Goal: Check status: Check status

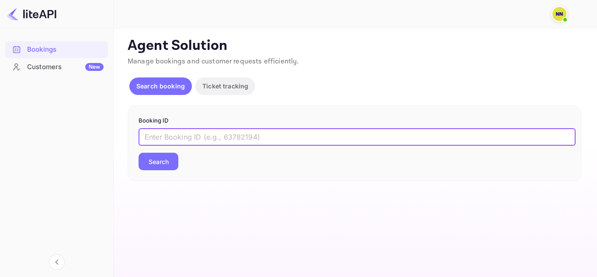
drag, startPoint x: 0, startPoint y: 0, endPoint x: 177, endPoint y: 132, distance: 221.1
click at [177, 132] on input "text" at bounding box center [357, 136] width 437 height 17
paste input "8449027"
type input "8449027"
click at [168, 167] on button "Search" at bounding box center [159, 161] width 40 height 17
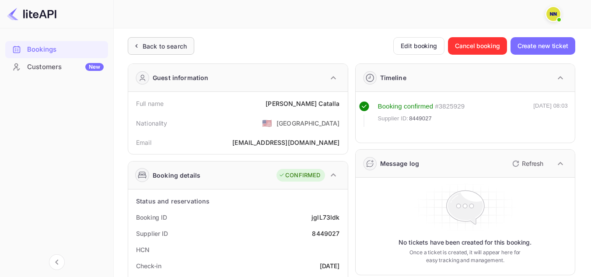
click at [164, 49] on div "Back to search" at bounding box center [165, 46] width 44 height 9
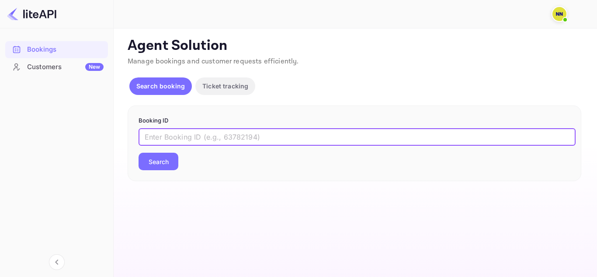
click at [164, 129] on input "text" at bounding box center [357, 136] width 437 height 17
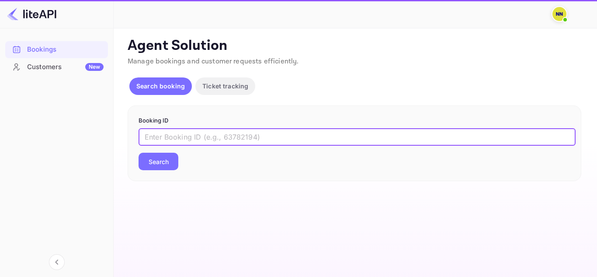
paste input "9060093"
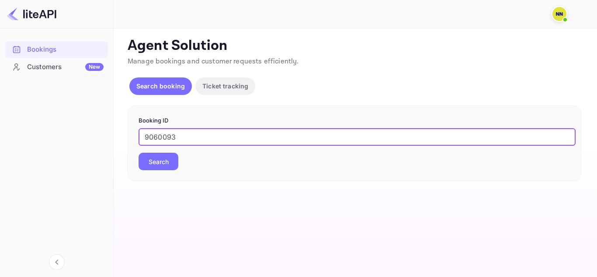
type input "9060093"
click at [168, 164] on button "Search" at bounding box center [159, 161] width 40 height 17
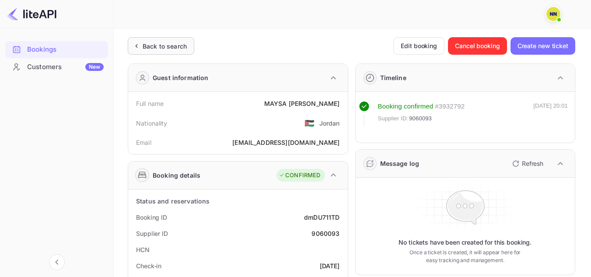
click at [176, 49] on div "Back to search" at bounding box center [165, 46] width 44 height 9
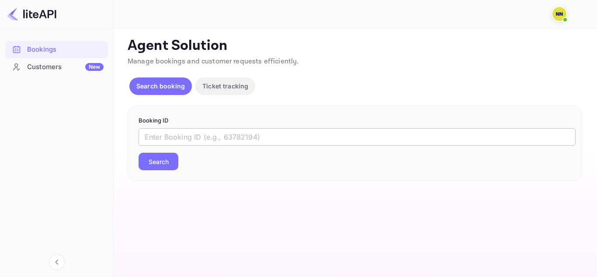
click at [163, 137] on input "text" at bounding box center [357, 136] width 437 height 17
paste input "9244445"
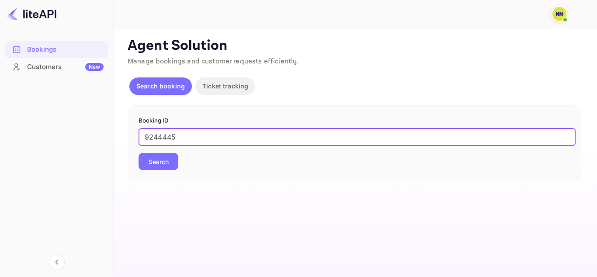
type input "9244445"
click at [171, 161] on button "Search" at bounding box center [159, 161] width 40 height 17
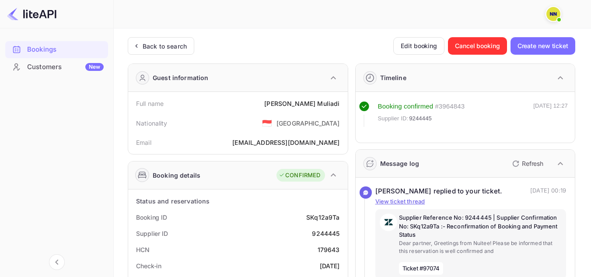
scroll to position [44, 0]
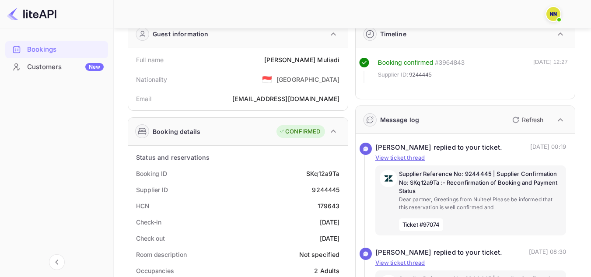
click at [334, 212] on div "HCN 179643" at bounding box center [238, 206] width 212 height 16
click at [334, 210] on div "179643" at bounding box center [328, 205] width 22 height 9
click at [337, 204] on div "179643" at bounding box center [328, 205] width 22 height 9
copy div "179643"
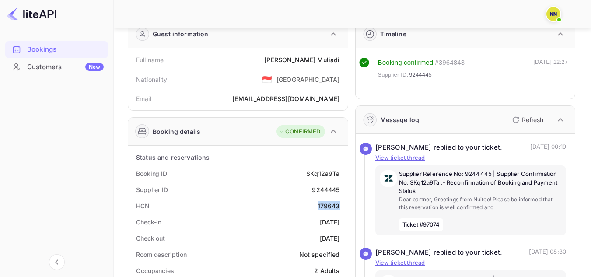
copy div "179643"
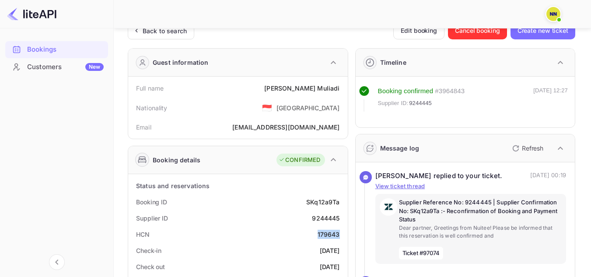
scroll to position [0, 0]
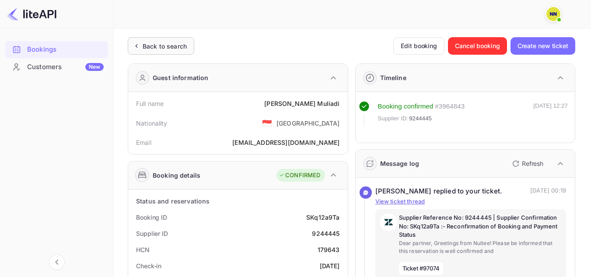
click at [150, 43] on div "Back to search" at bounding box center [165, 46] width 44 height 9
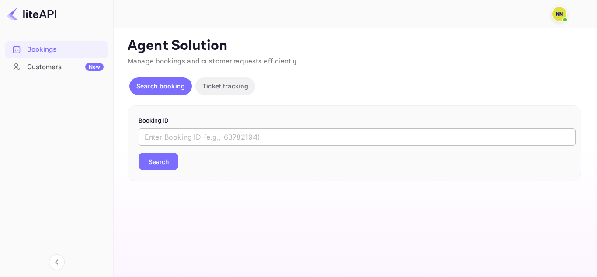
click at [171, 135] on input "text" at bounding box center [357, 136] width 437 height 17
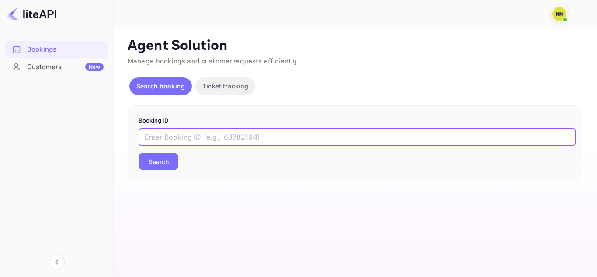
paste input "9242656"
type input "9242656"
click at [167, 159] on button "Search" at bounding box center [159, 161] width 40 height 17
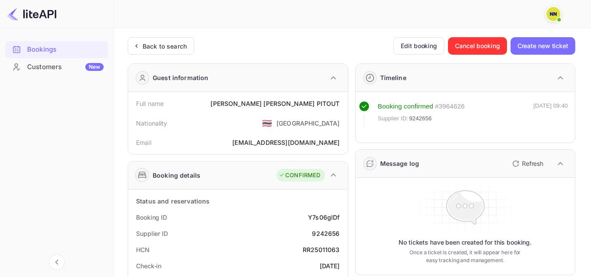
click at [323, 248] on div "RR25011063" at bounding box center [321, 249] width 37 height 9
copy div "RR25011063"
click at [170, 53] on div "Back to search" at bounding box center [161, 45] width 66 height 17
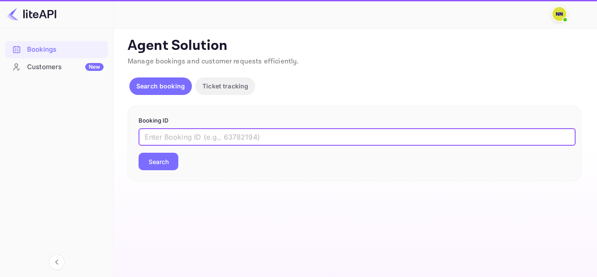
drag, startPoint x: 164, startPoint y: 129, endPoint x: 165, endPoint y: 139, distance: 9.2
click at [164, 129] on input "text" at bounding box center [357, 136] width 437 height 17
paste input "6340216"
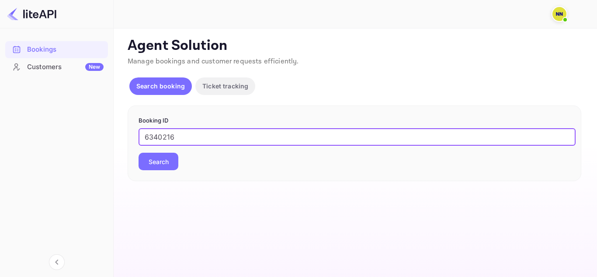
click at [167, 160] on button "Search" at bounding box center [159, 161] width 40 height 17
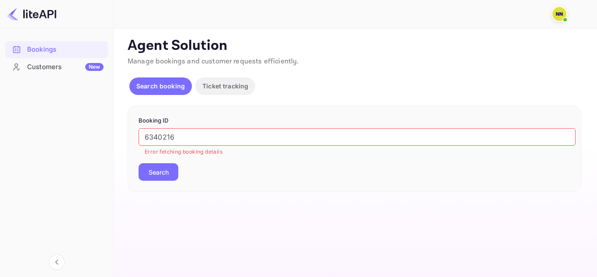
click at [169, 141] on input "6340216" at bounding box center [357, 136] width 437 height 17
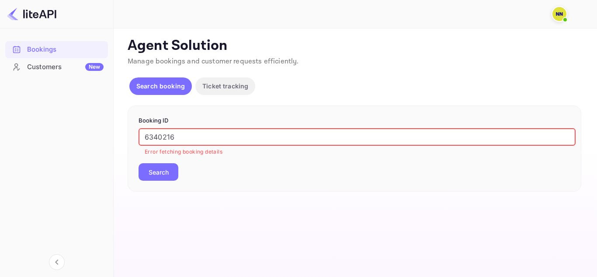
paste input "8630473"
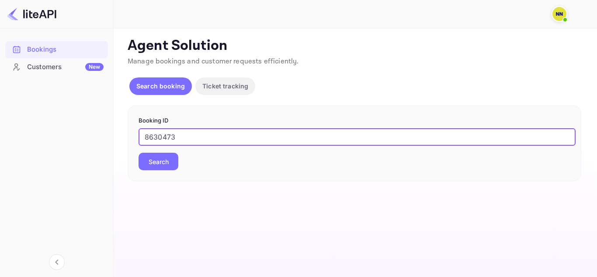
type input "8630473"
click at [168, 160] on button "Search" at bounding box center [159, 161] width 40 height 17
